Goal: Task Accomplishment & Management: Use online tool/utility

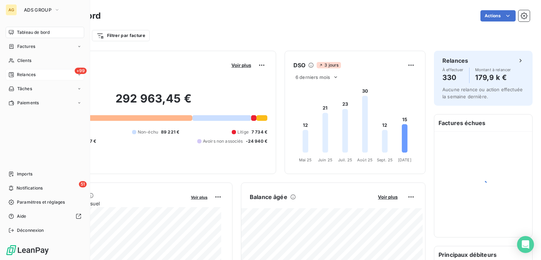
click at [24, 74] on span "Relances" at bounding box center [26, 74] width 19 height 6
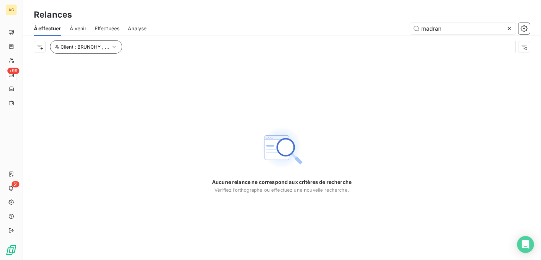
type input "madran"
click at [101, 46] on span "Client : BRUNCHY , ..." at bounding box center [85, 47] width 49 height 6
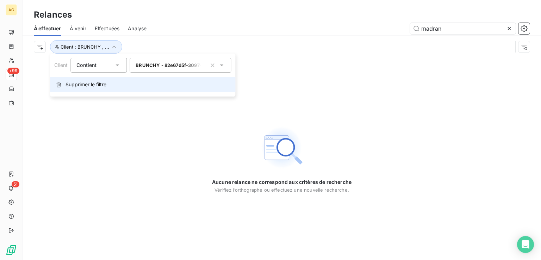
click at [100, 87] on span "Supprimer le filtre" at bounding box center [86, 84] width 41 height 7
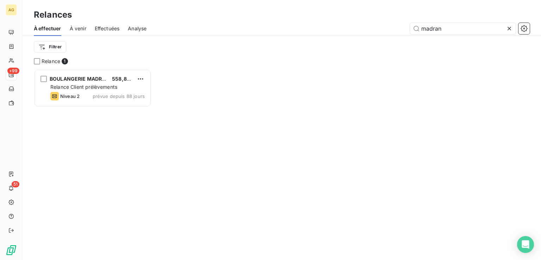
scroll to position [185, 112]
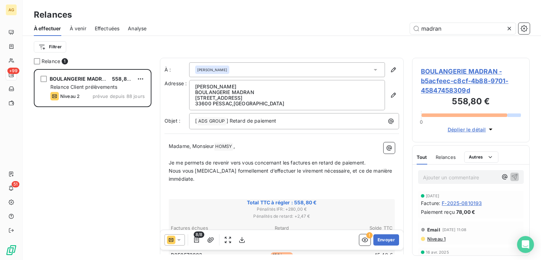
click at [447, 157] on span "Relances" at bounding box center [446, 157] width 20 height 6
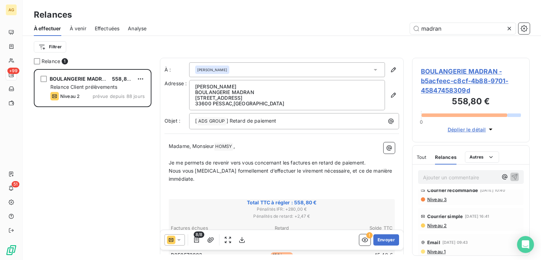
scroll to position [0, 0]
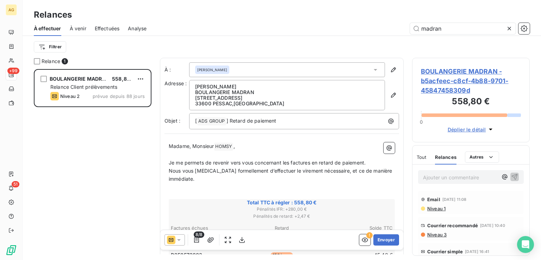
click at [436, 234] on span "Niveau 3" at bounding box center [437, 235] width 20 height 6
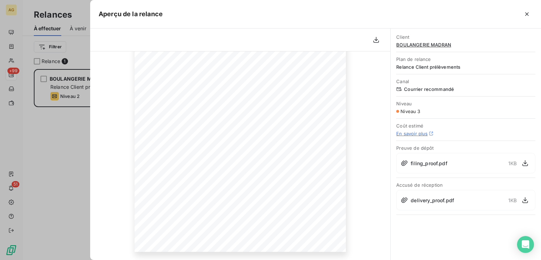
scroll to position [61, 0]
click at [433, 202] on span "delivery_proof.pdf" at bounding box center [432, 200] width 43 height 7
click at [522, 201] on icon "button" at bounding box center [525, 200] width 7 height 7
click at [529, 15] on icon "button" at bounding box center [526, 14] width 7 height 7
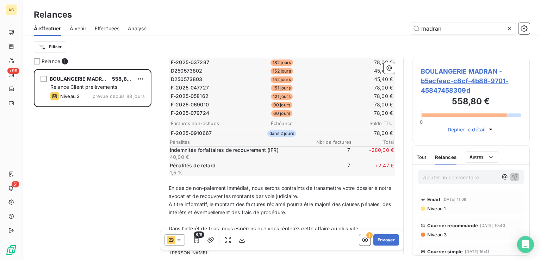
scroll to position [141, 0]
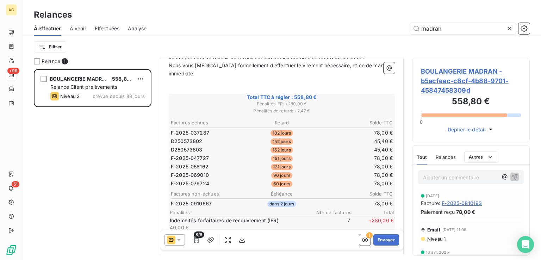
scroll to position [141, 0]
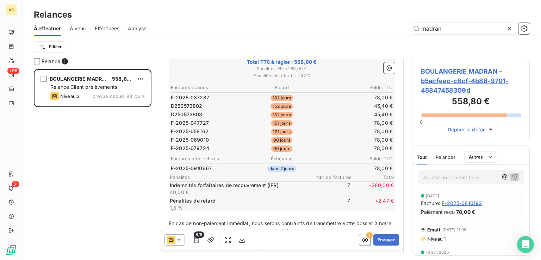
click at [174, 242] on icon at bounding box center [171, 240] width 8 height 8
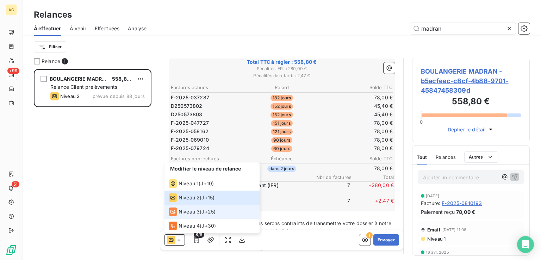
click at [187, 214] on span "Niveau 3" at bounding box center [189, 211] width 21 height 7
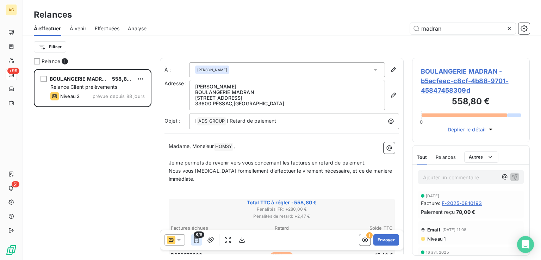
click at [196, 240] on icon "button" at bounding box center [196, 239] width 7 height 7
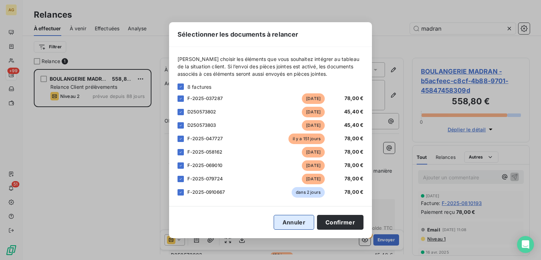
click at [295, 220] on button "Annuler" at bounding box center [294, 222] width 41 height 15
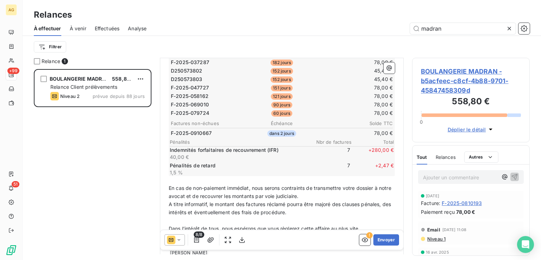
scroll to position [214, 0]
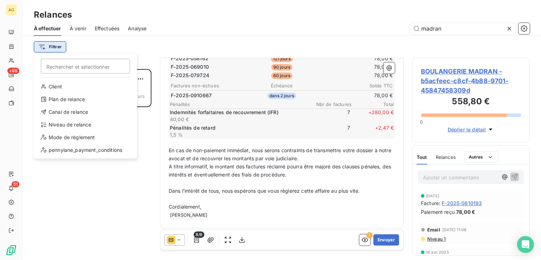
click at [49, 48] on html "AG +99 51 Relances À effectuer À venir Effectuées Analyse madran Filtrer Recher…" at bounding box center [270, 130] width 541 height 260
click at [68, 67] on input "Rechercher et sélectionner" at bounding box center [85, 66] width 89 height 15
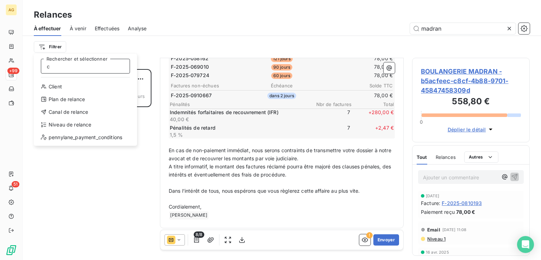
click at [80, 68] on input "c" at bounding box center [85, 66] width 89 height 15
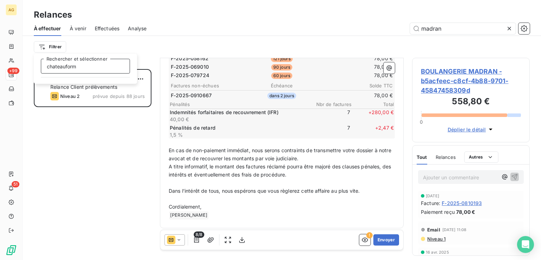
type input "chateauform"
click at [81, 141] on html "AG +99 51 Relances À effectuer À venir Effectuées Analyse madran Filtrer chatea…" at bounding box center [270, 130] width 541 height 260
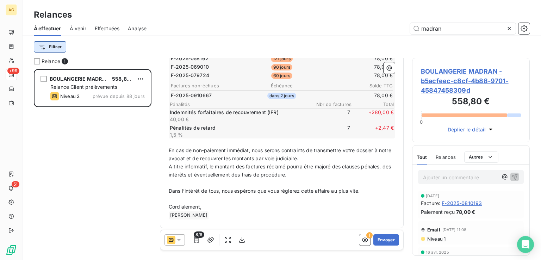
click at [55, 45] on html "AG +99 51 Relances À effectuer À venir Effectuées Analyse madran Filtrer Relanc…" at bounding box center [270, 130] width 541 height 260
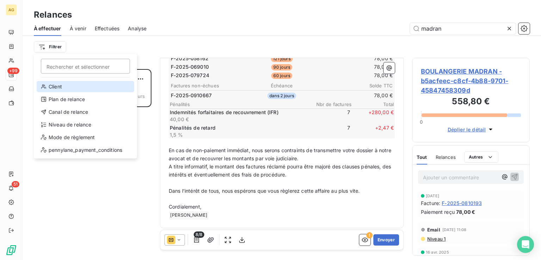
click at [52, 85] on div "Client" at bounding box center [86, 86] width 98 height 11
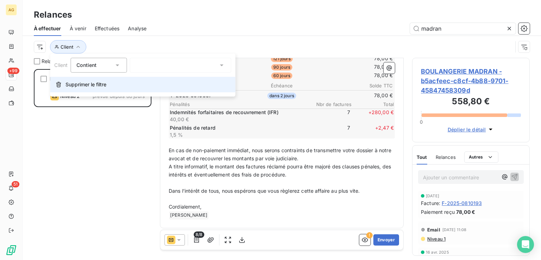
click at [90, 84] on span "Supprimer le filtre" at bounding box center [86, 84] width 41 height 7
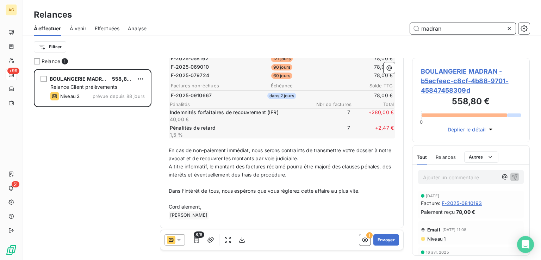
drag, startPoint x: 453, startPoint y: 27, endPoint x: 262, endPoint y: 27, distance: 191.3
click at [262, 27] on div "madran" at bounding box center [342, 28] width 375 height 11
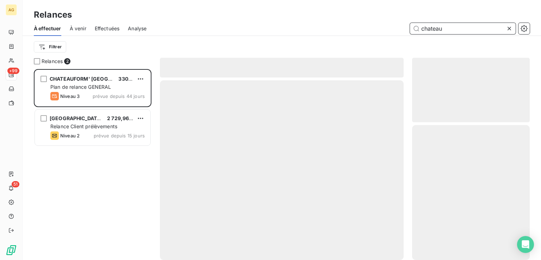
scroll to position [185, 112]
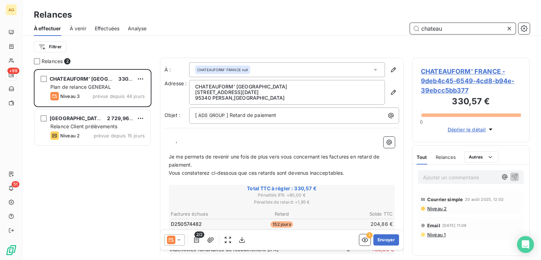
click at [443, 160] on div "Relances" at bounding box center [446, 157] width 20 height 15
type input "chateau"
click at [437, 207] on span "Niveau 2" at bounding box center [437, 209] width 20 height 6
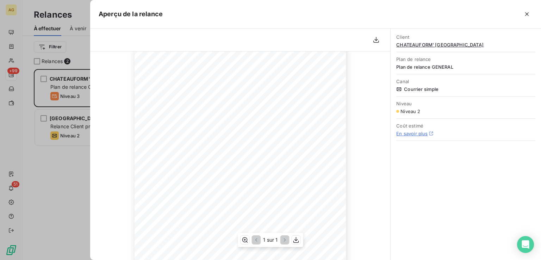
scroll to position [131, 0]
click at [528, 12] on icon "button" at bounding box center [526, 14] width 7 height 7
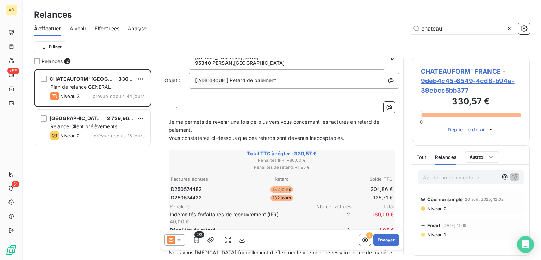
scroll to position [0, 0]
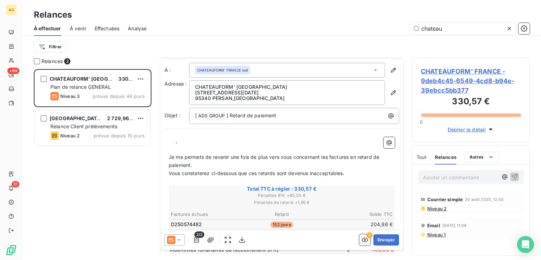
click at [305, 130] on div "À : CHATEAUFORM' FRANCE null Adresse : CHATEAUFORM' FRANCE [STREET_ADDRESS][DAT…" at bounding box center [282, 219] width 244 height 323
